Goal: Transaction & Acquisition: Obtain resource

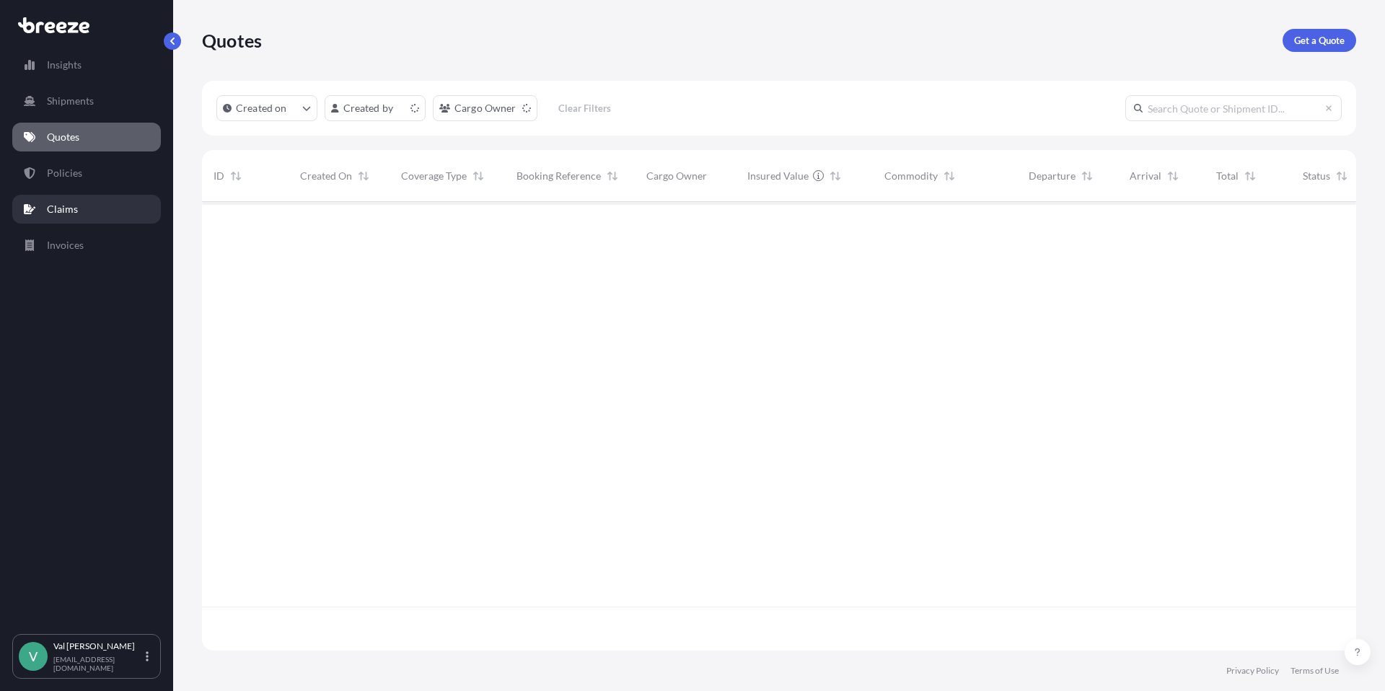
scroll to position [446, 1144]
click at [76, 169] on p "Policies" at bounding box center [64, 173] width 35 height 14
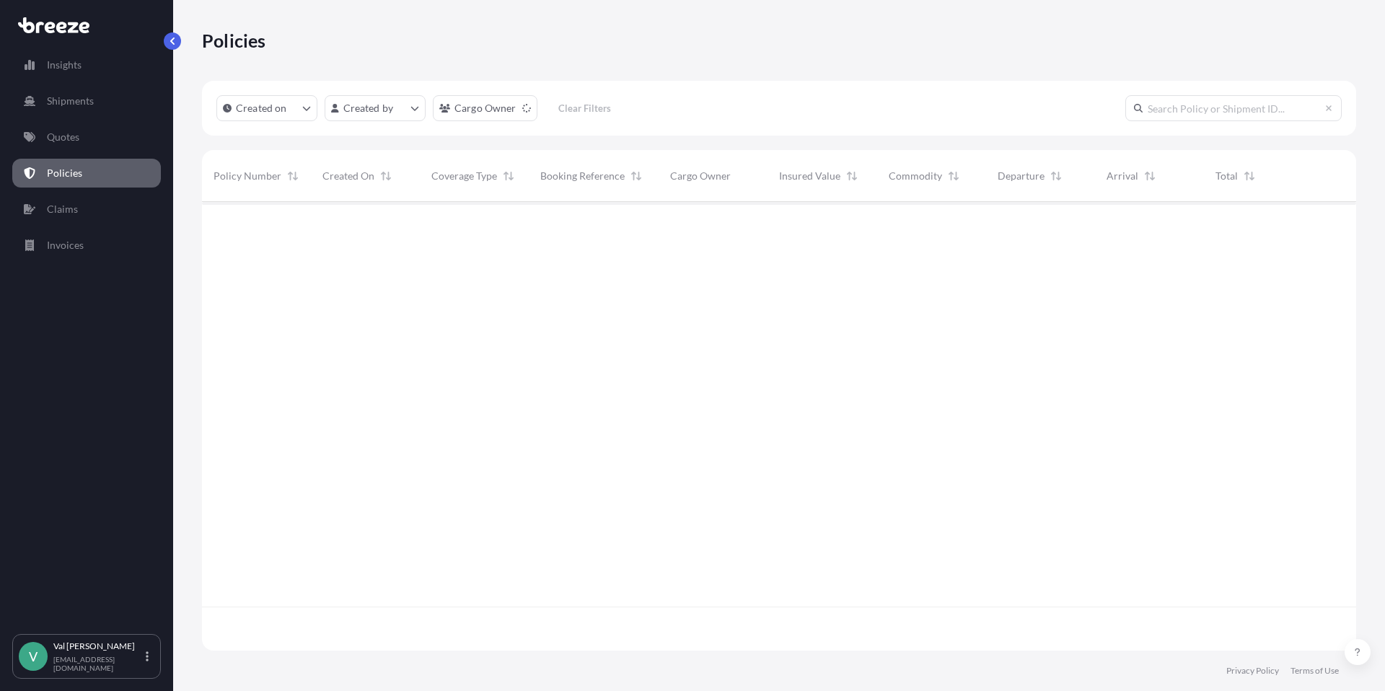
scroll to position [446, 1144]
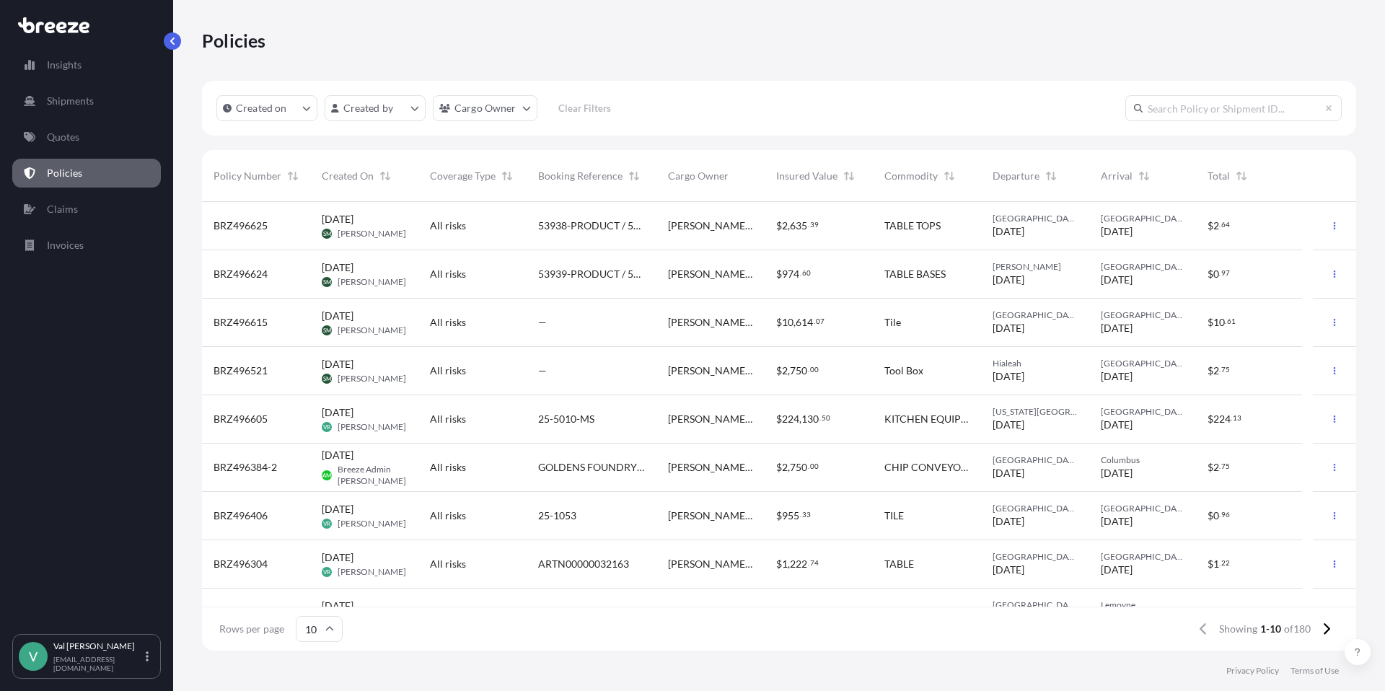
click at [1064, 403] on div "[US_STATE][GEOGRAPHIC_DATA] [DATE]" at bounding box center [1035, 419] width 108 height 48
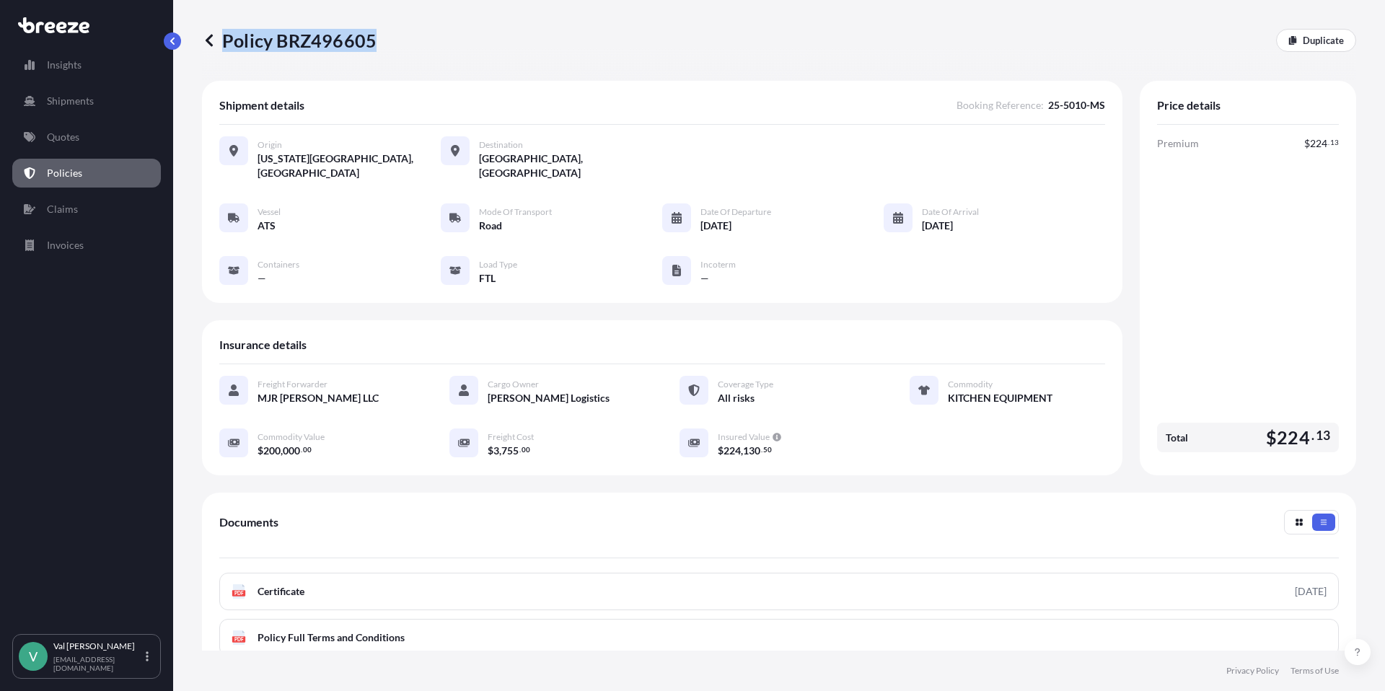
drag, startPoint x: 380, startPoint y: 37, endPoint x: 371, endPoint y: 41, distance: 9.7
click at [371, 41] on div "Policy BRZ496605 Duplicate" at bounding box center [779, 40] width 1154 height 23
copy p "Policy BRZ496605"
click at [1320, 41] on p "Duplicate" at bounding box center [1323, 40] width 41 height 14
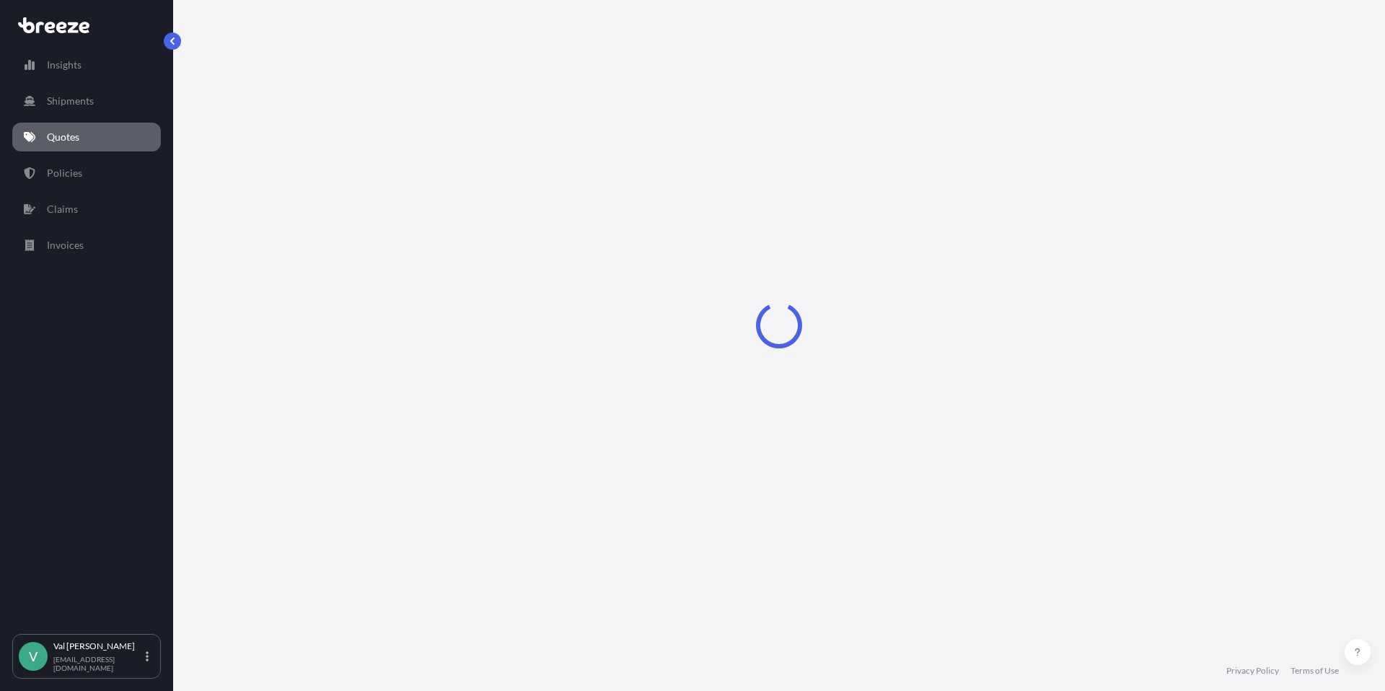
select select "Road"
select select "2"
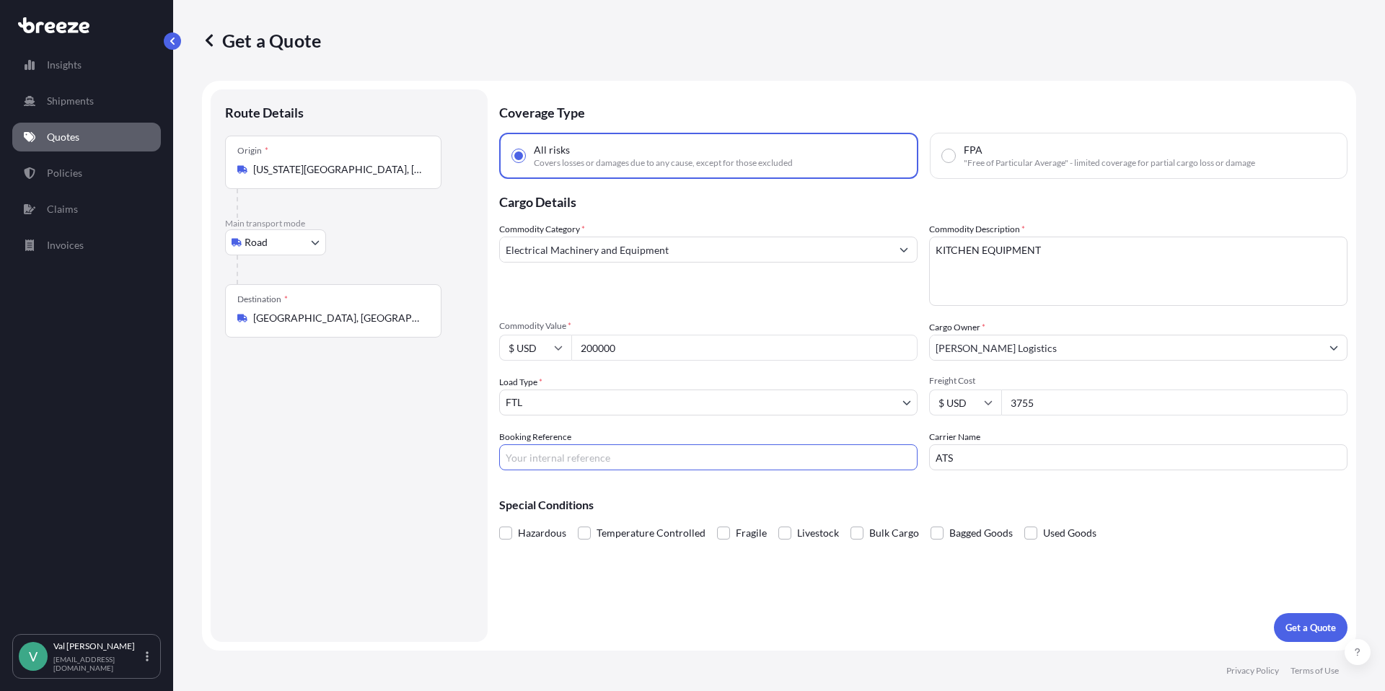
click at [583, 454] on input "Booking Reference" at bounding box center [708, 457] width 418 height 26
type input "25-5010-MS"
drag, startPoint x: 1046, startPoint y: 399, endPoint x: 981, endPoint y: 397, distance: 65.0
click at [981, 397] on div "$ USD 3755" at bounding box center [1138, 403] width 418 height 26
type input "3793"
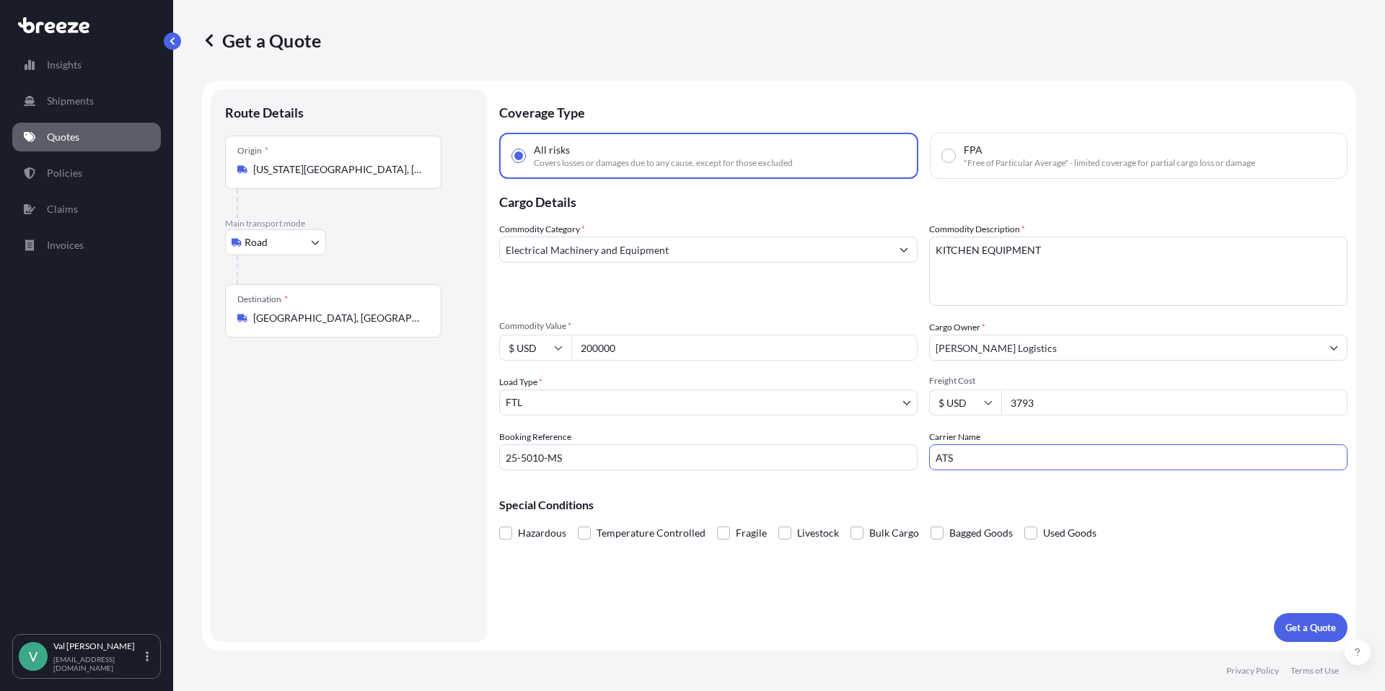
click at [1007, 467] on input "ATS" at bounding box center [1138, 457] width 418 height 26
drag, startPoint x: 957, startPoint y: 457, endPoint x: 913, endPoint y: 450, distance: 45.4
click at [912, 451] on div "Commodity Category * Electrical Machinery and Equipment Commodity Description *…" at bounding box center [923, 346] width 849 height 248
type input "KCH"
click at [1307, 625] on p "Get a Quote" at bounding box center [1311, 628] width 51 height 14
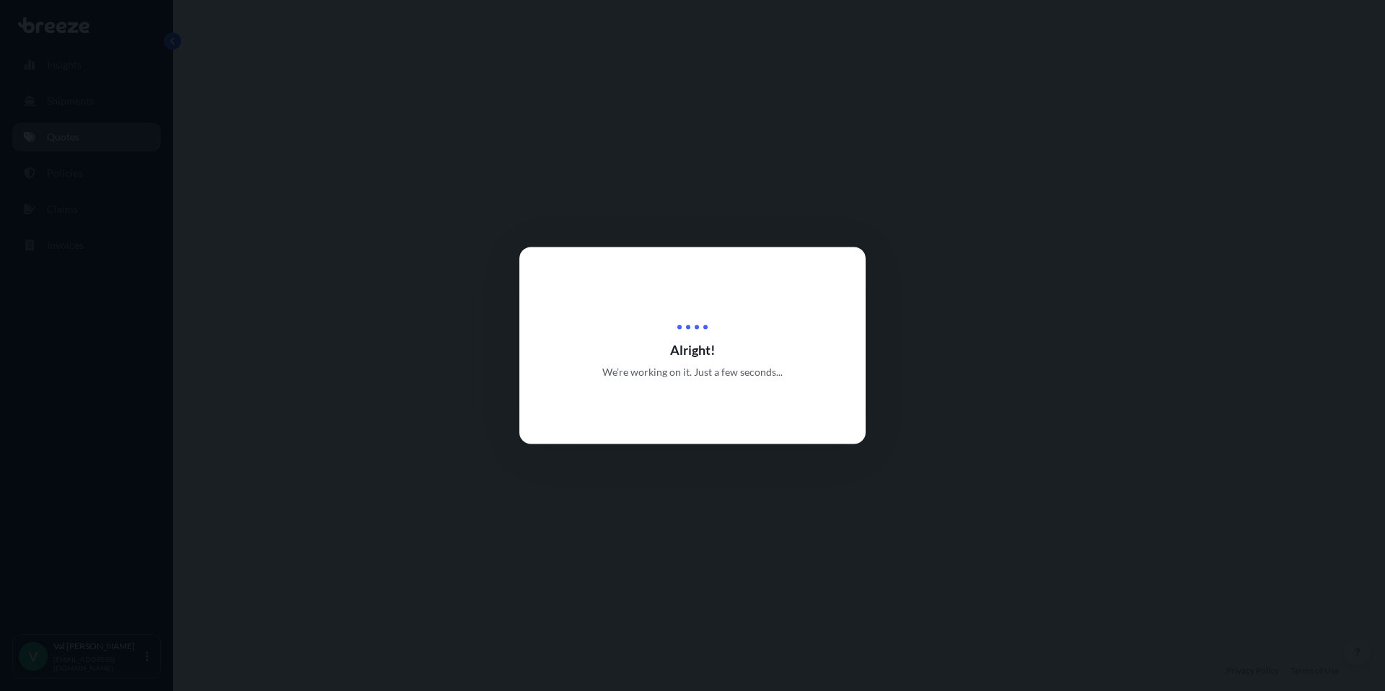
select select "Road"
select select "2"
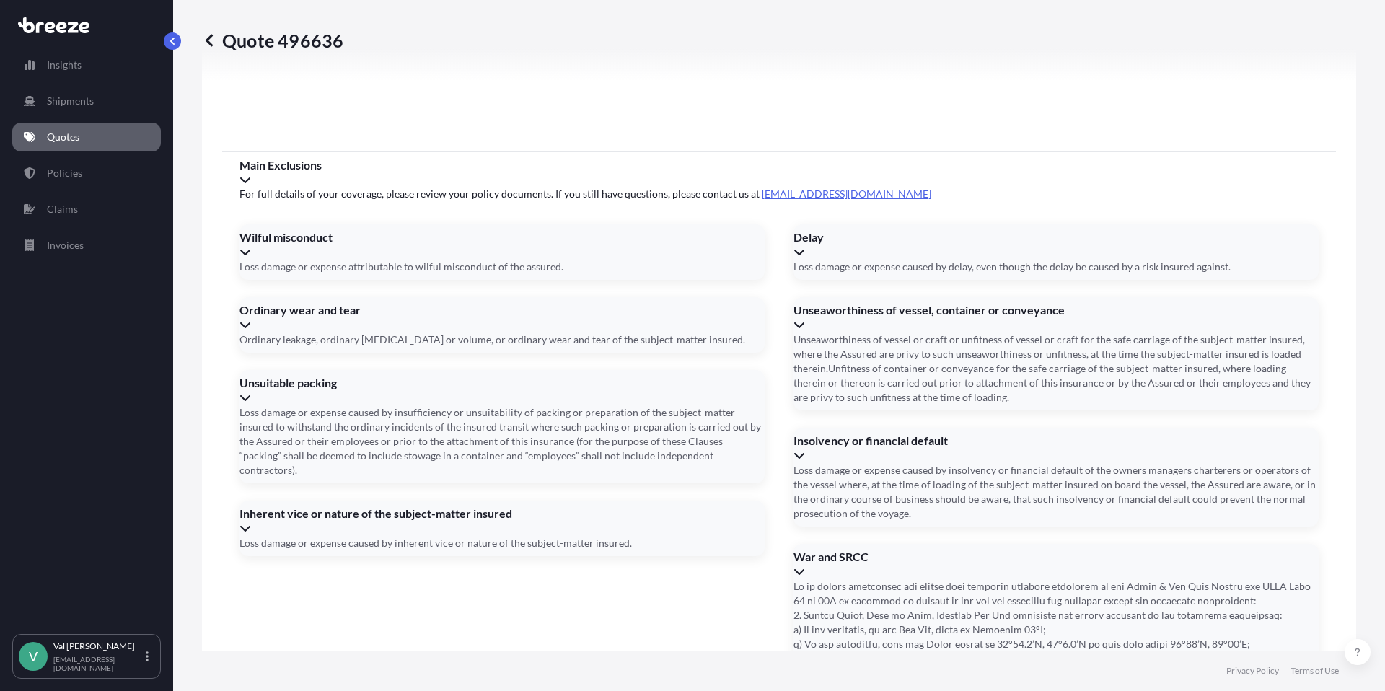
scroll to position [1828, 0]
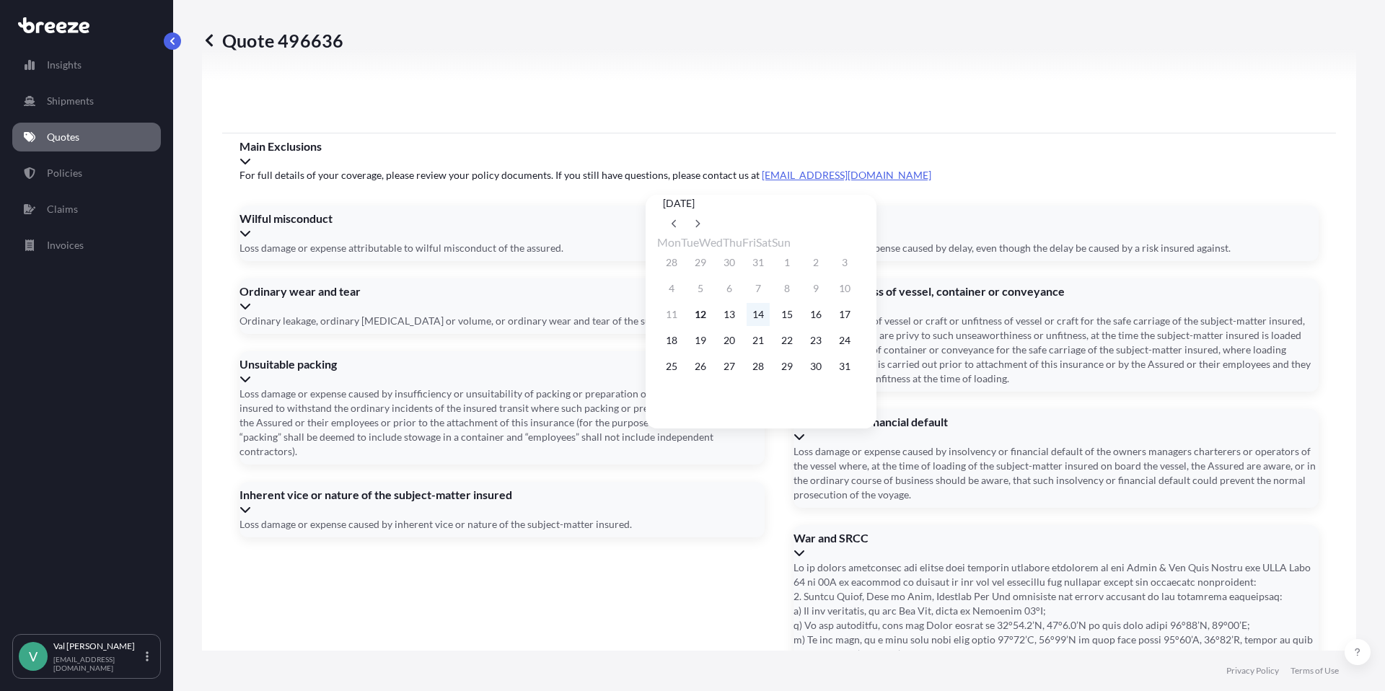
click at [770, 318] on button "14" at bounding box center [758, 314] width 23 height 23
type input "[DATE]"
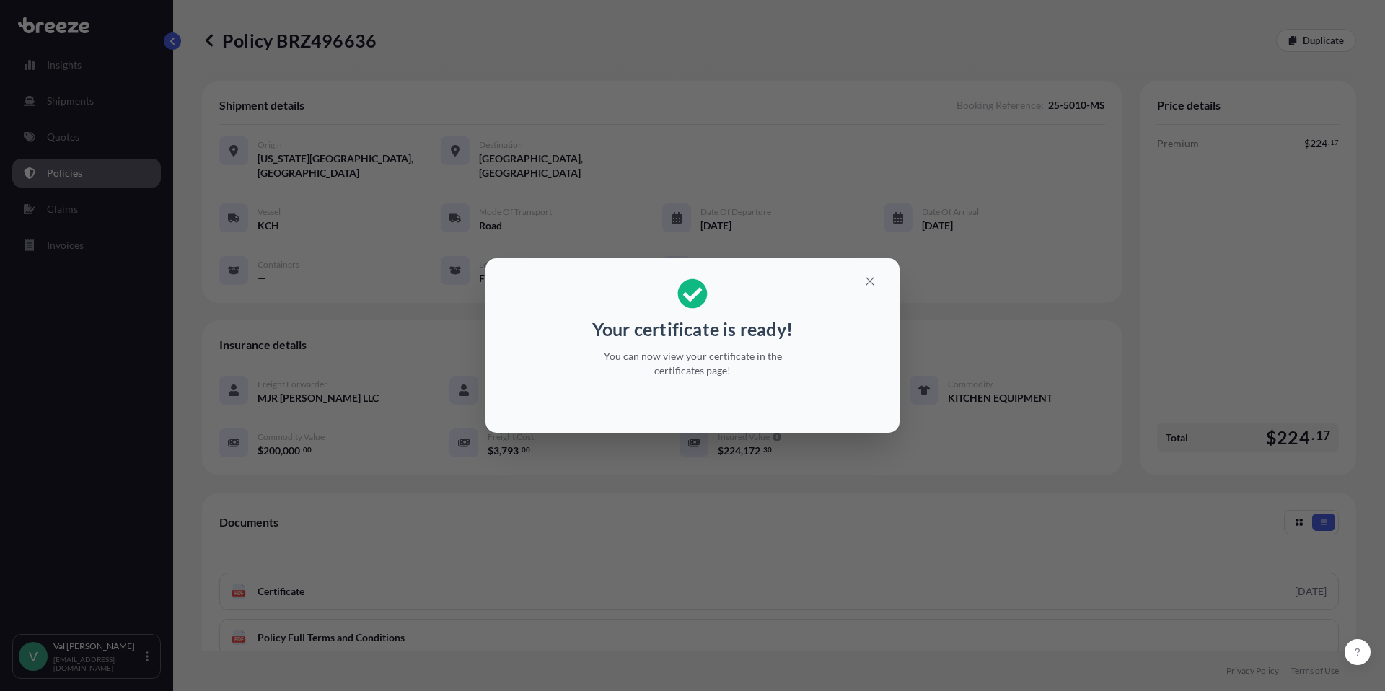
click at [1274, 577] on div "Your certificate is ready! You can now view your certificate in the certificate…" at bounding box center [692, 345] width 1385 height 691
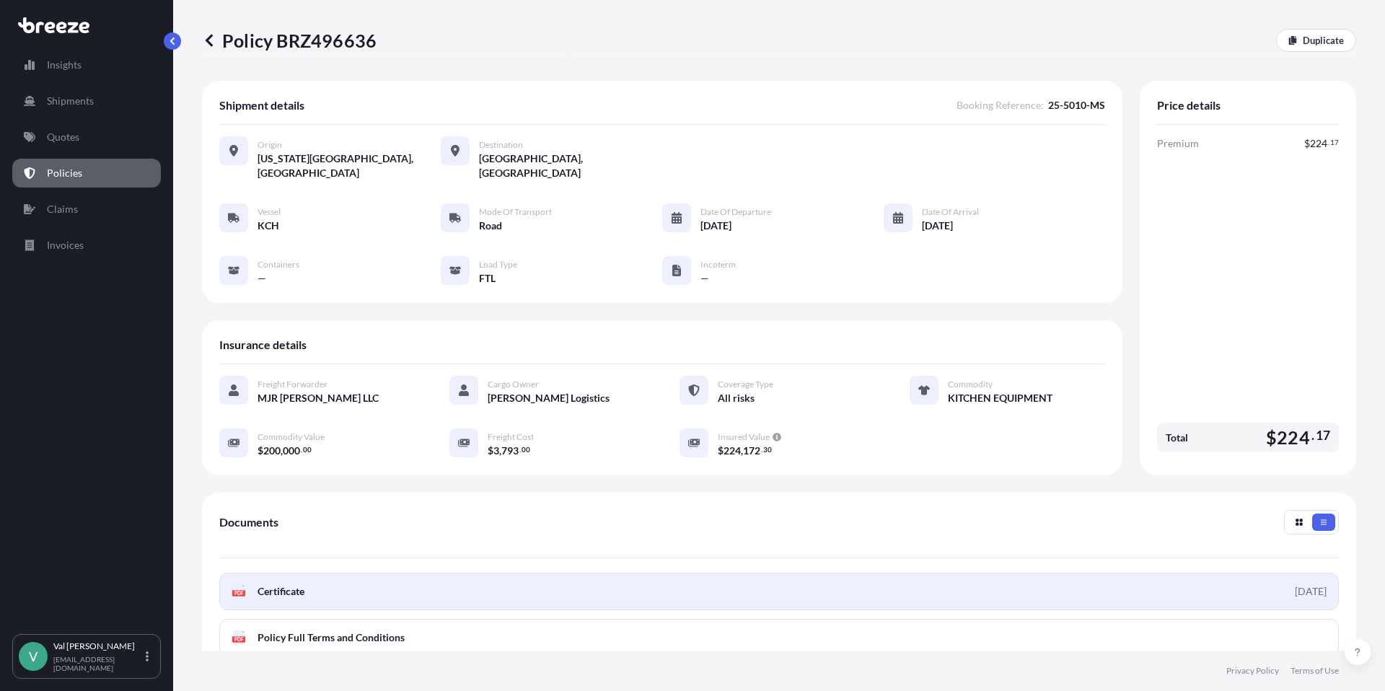
click at [332, 581] on link "PDF Certificate [DATE]" at bounding box center [779, 592] width 1120 height 38
